Goal: Find specific page/section: Find specific page/section

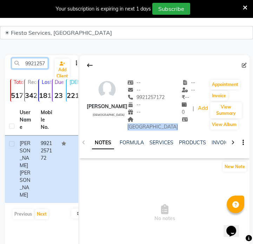
click at [42, 70] on div "9921257172 Add Client" at bounding box center [41, 66] width 71 height 17
click at [38, 59] on input "9921257172" at bounding box center [30, 63] width 37 height 11
paste input "156614839"
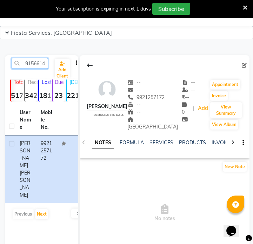
scroll to position [0, 9]
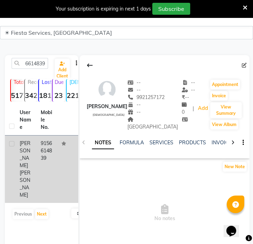
click at [38, 157] on td "9156614839" at bounding box center [47, 169] width 21 height 67
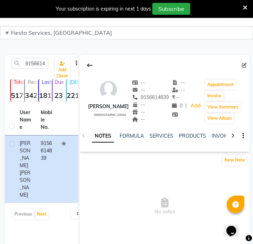
drag, startPoint x: 50, startPoint y: 68, endPoint x: 46, endPoint y: 63, distance: 7.2
click at [50, 67] on div "9156614839" at bounding box center [29, 63] width 47 height 11
click at [46, 63] on input "9156614839" at bounding box center [30, 63] width 37 height 11
paste input "7016593796"
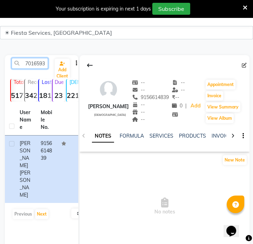
scroll to position [0, 9]
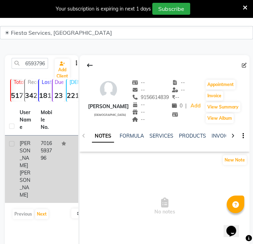
click at [49, 163] on td "7016593796" at bounding box center [47, 169] width 21 height 67
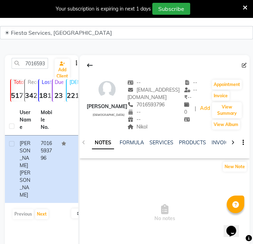
click at [134, 131] on div "NOTES FORMULA SERVICES PRODUCTS INVOICES APPOINTMENTS MEMBERSHIP PACKAGES VOUCH…" at bounding box center [165, 143] width 170 height 24
click at [49, 60] on div "7016593796" at bounding box center [29, 63] width 47 height 11
drag, startPoint x: 49, startPoint y: 60, endPoint x: 30, endPoint y: 63, distance: 19.3
click at [49, 60] on div "7016593796" at bounding box center [29, 63] width 47 height 11
click at [38, 64] on input "7016593796" at bounding box center [30, 63] width 37 height 11
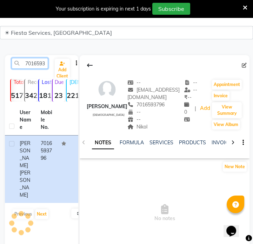
click at [38, 64] on input "7016593796" at bounding box center [30, 63] width 37 height 11
paste input "296875367"
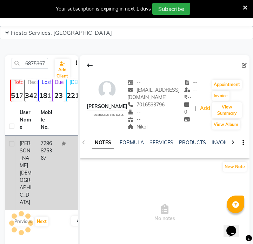
click at [51, 153] on td "7296875367" at bounding box center [47, 173] width 21 height 75
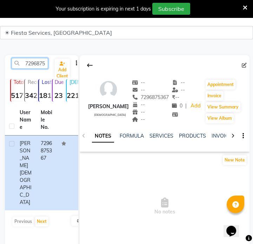
click at [40, 66] on input "7296875367" at bounding box center [30, 63] width 37 height 11
paste input "9421262208"
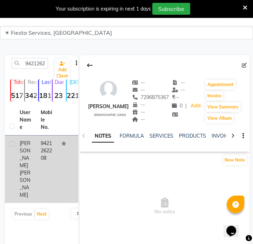
click at [59, 167] on td at bounding box center [67, 169] width 21 height 67
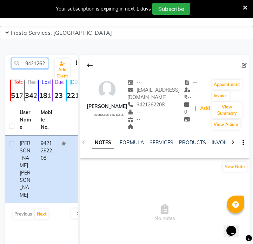
click at [33, 62] on input "9421262208" at bounding box center [30, 63] width 37 height 11
paste input "82457959"
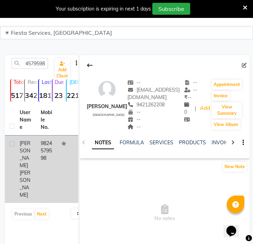
click at [65, 160] on td at bounding box center [67, 169] width 21 height 67
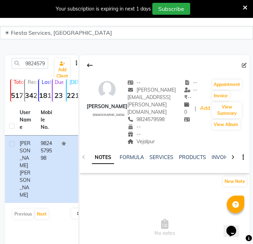
click at [138, 138] on div "Vejalpur" at bounding box center [156, 141] width 57 height 7
click at [139, 138] on div "Vejalpur Address" at bounding box center [156, 141] width 57 height 7
copy span "Vejalpur"
click at [48, 63] on div "9824579598" at bounding box center [29, 63] width 47 height 11
click at [42, 64] on input "9824579598" at bounding box center [30, 63] width 37 height 11
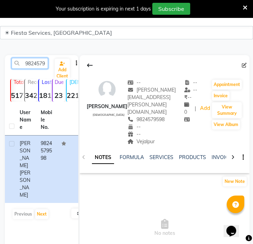
click at [42, 64] on input "9824579598" at bounding box center [30, 63] width 37 height 11
paste input "420087390"
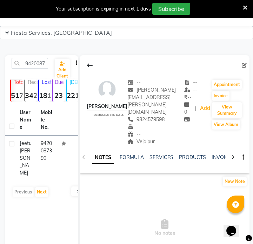
click at [37, 148] on td "9420087390" at bounding box center [47, 158] width 21 height 45
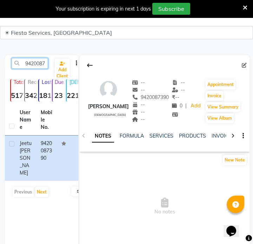
click at [40, 65] on input "9420087390" at bounding box center [30, 63] width 37 height 11
paste input "7007565046"
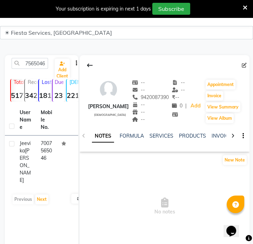
click at [46, 155] on td "7007565046" at bounding box center [47, 162] width 21 height 53
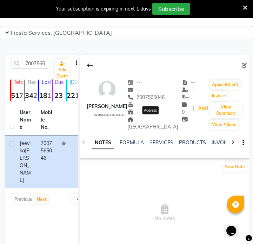
click at [148, 122] on span "[GEOGRAPHIC_DATA]" at bounding box center [153, 123] width 51 height 14
copy span "[GEOGRAPHIC_DATA]"
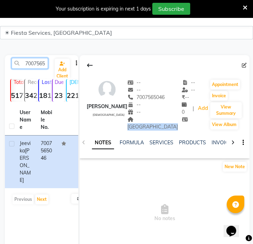
click at [41, 63] on input "7007565046" at bounding box center [30, 63] width 37 height 11
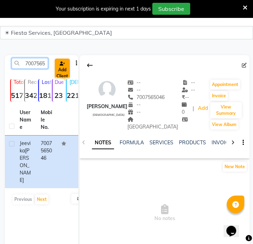
paste input "9726645994"
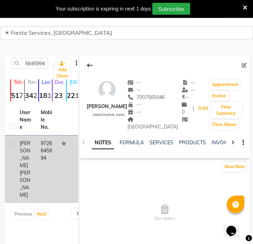
click at [55, 151] on td "9726645994" at bounding box center [47, 169] width 21 height 67
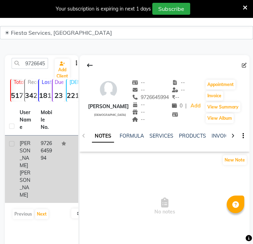
click at [59, 150] on td at bounding box center [67, 169] width 21 height 67
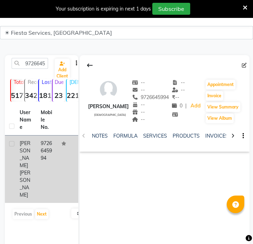
click at [59, 150] on td at bounding box center [67, 169] width 21 height 67
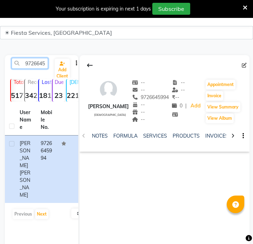
click at [34, 61] on input "9726645994" at bounding box center [30, 63] width 37 height 11
paste input "7228006541"
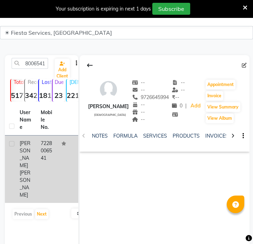
click at [50, 158] on td "7228006541" at bounding box center [47, 169] width 21 height 67
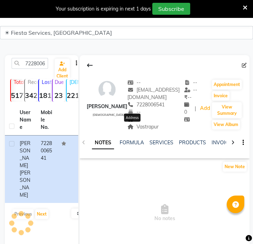
click at [144, 127] on span "Vastrapur" at bounding box center [143, 127] width 31 height 6
copy span "Vastrapur"
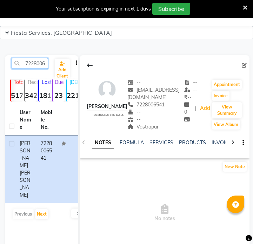
click at [38, 63] on input "7228006541" at bounding box center [30, 63] width 37 height 11
paste input "812877251"
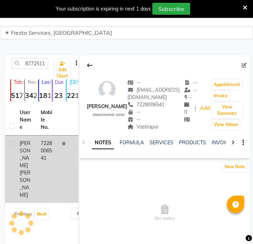
click at [57, 154] on td "7228006541" at bounding box center [47, 169] width 21 height 67
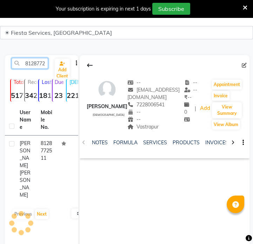
click at [41, 64] on input "8128772511" at bounding box center [30, 63] width 37 height 11
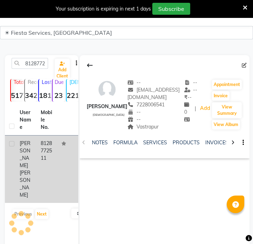
click at [58, 140] on td at bounding box center [67, 169] width 21 height 67
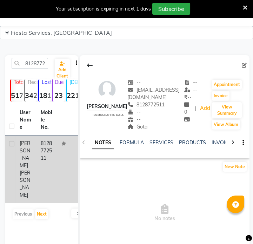
click at [63, 142] on icon at bounding box center [64, 144] width 5 height 4
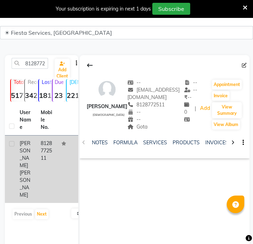
click at [64, 145] on icon at bounding box center [64, 144] width 5 height 4
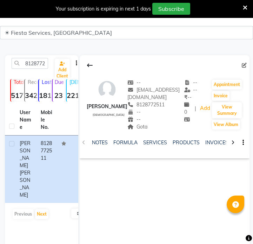
click at [35, 57] on div "8128772511 Add Client Total 5177 Recent 342 Lost 1810 Due 23 [DEMOGRAPHIC_DATA]…" at bounding box center [41, 160] width 73 height 211
click at [35, 58] on input "8128772511" at bounding box center [30, 63] width 37 height 11
click at [35, 60] on input "8128772511" at bounding box center [30, 63] width 37 height 11
click at [37, 65] on input "8128772511" at bounding box center [30, 63] width 37 height 11
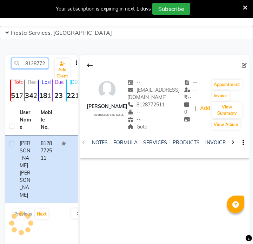
click at [37, 65] on input "8128772511" at bounding box center [30, 63] width 37 height 11
paste input "7447860463"
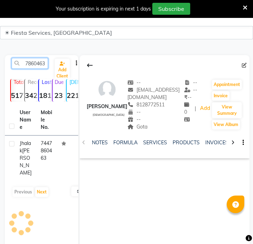
type input "7447860463"
click at [33, 162] on td "[PERSON_NAME]" at bounding box center [25, 158] width 21 height 45
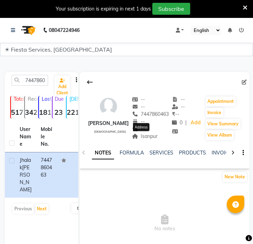
click at [148, 138] on span "Isanpur" at bounding box center [145, 136] width 26 height 6
copy span "Isanpur"
